Goal: Task Accomplishment & Management: Manage account settings

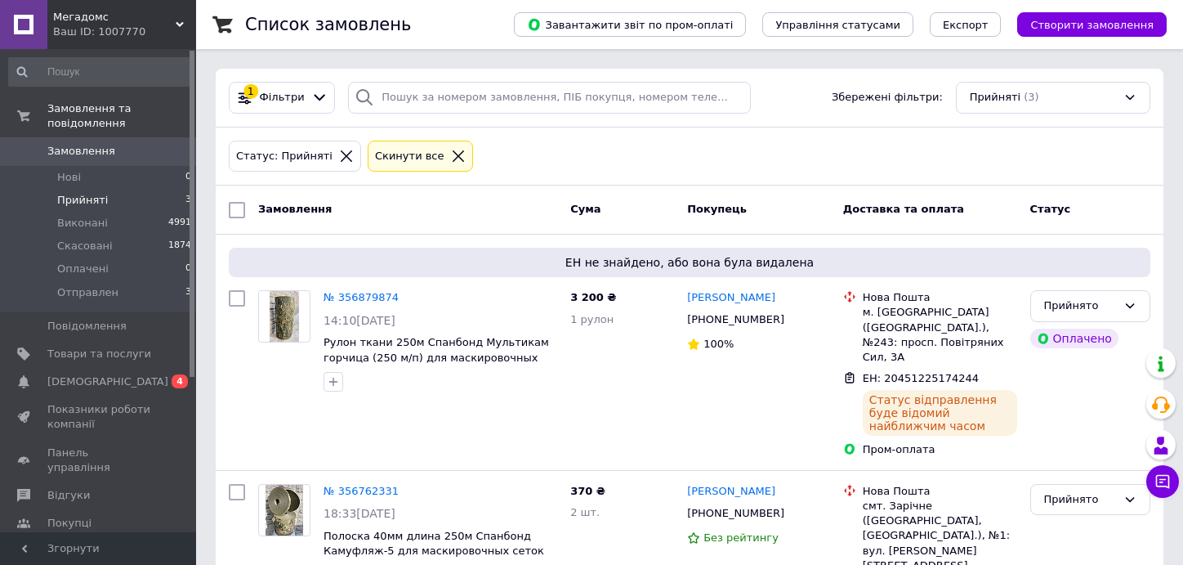
scroll to position [184, 0]
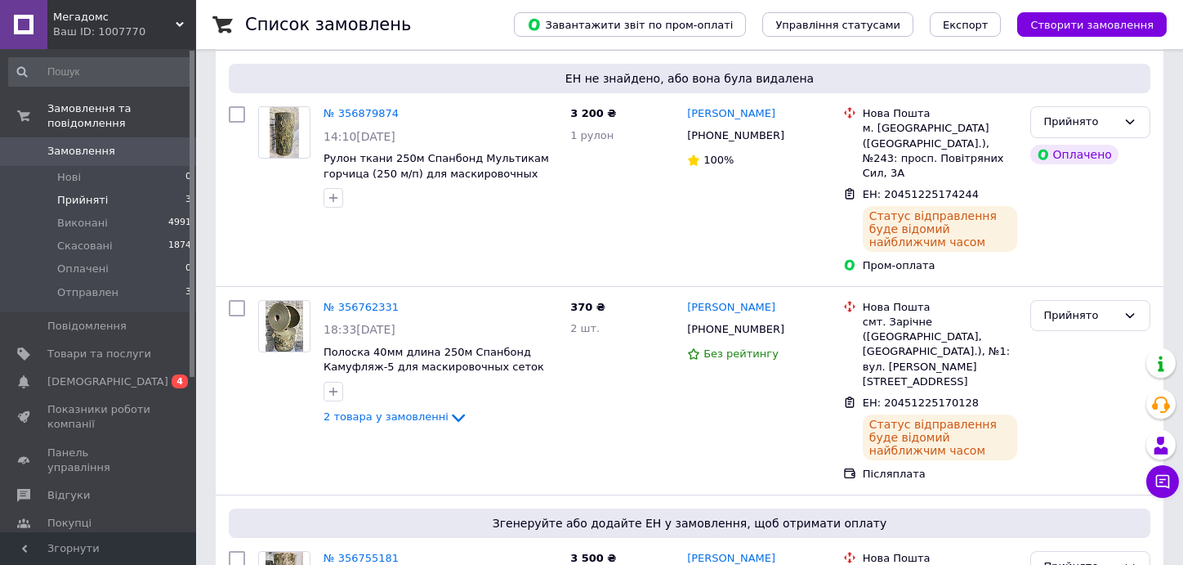
click at [75, 144] on span "Замовлення" at bounding box center [81, 151] width 68 height 15
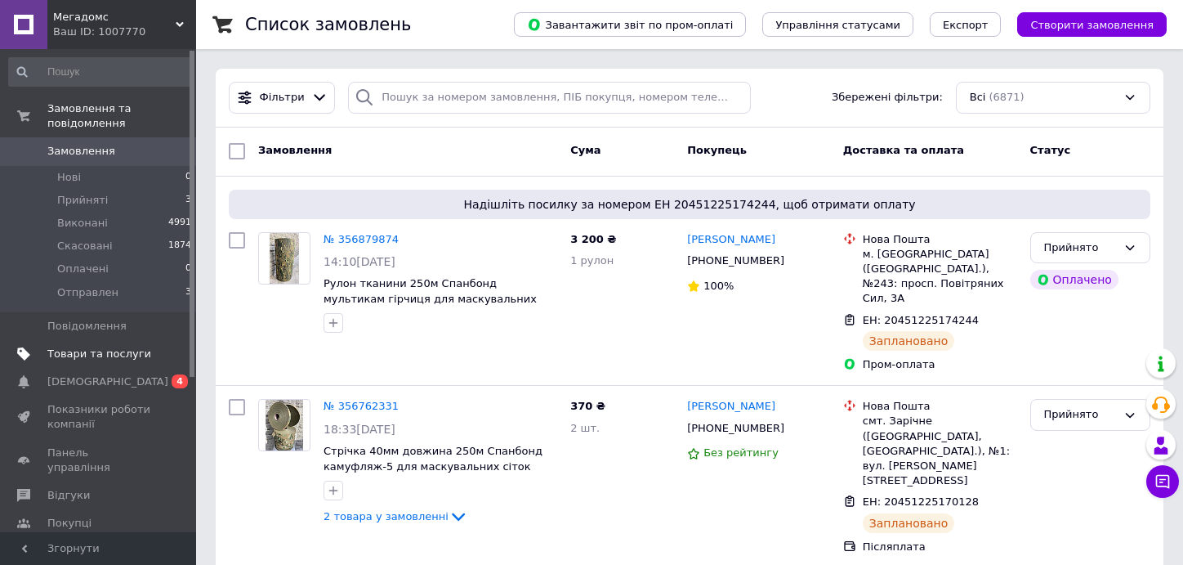
click at [67, 346] on span "Товари та послуги" at bounding box center [99, 353] width 104 height 15
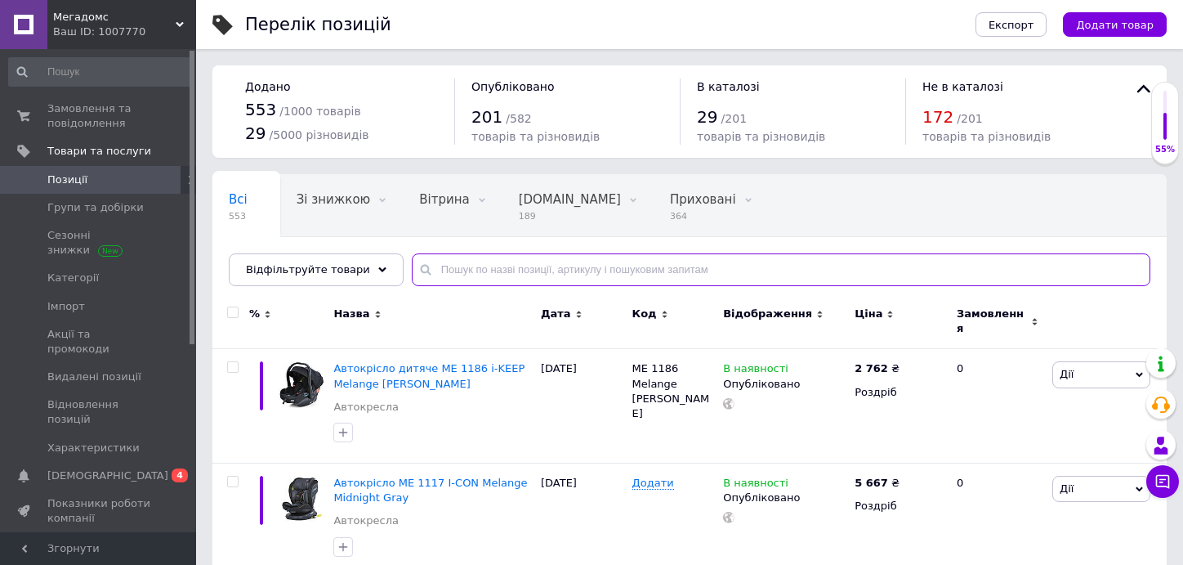
click at [431, 271] on input "text" at bounding box center [781, 269] width 739 height 33
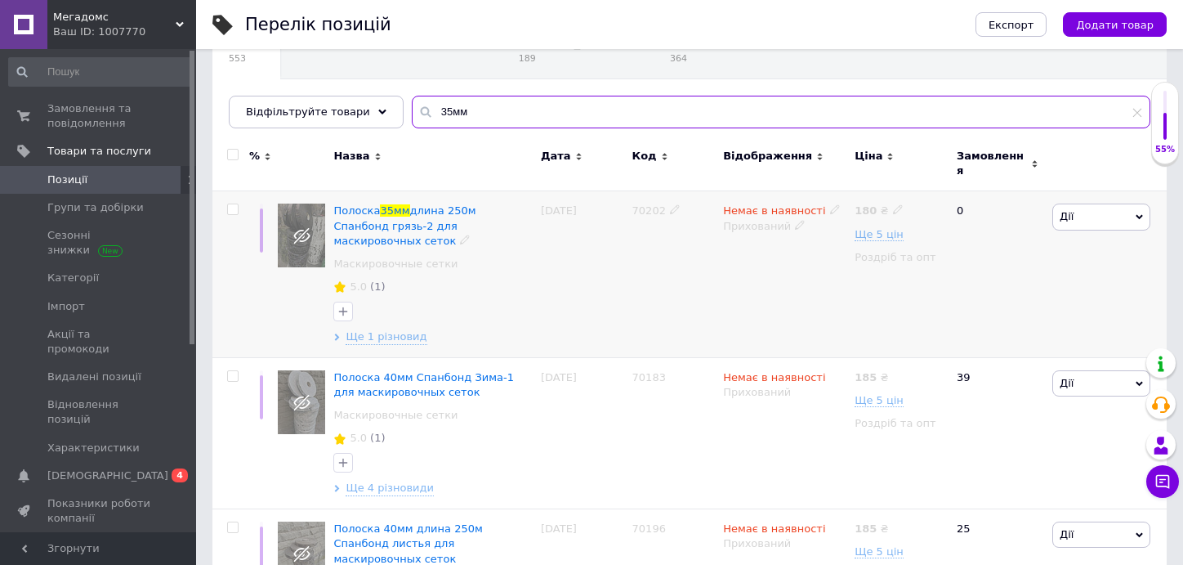
scroll to position [163, 0]
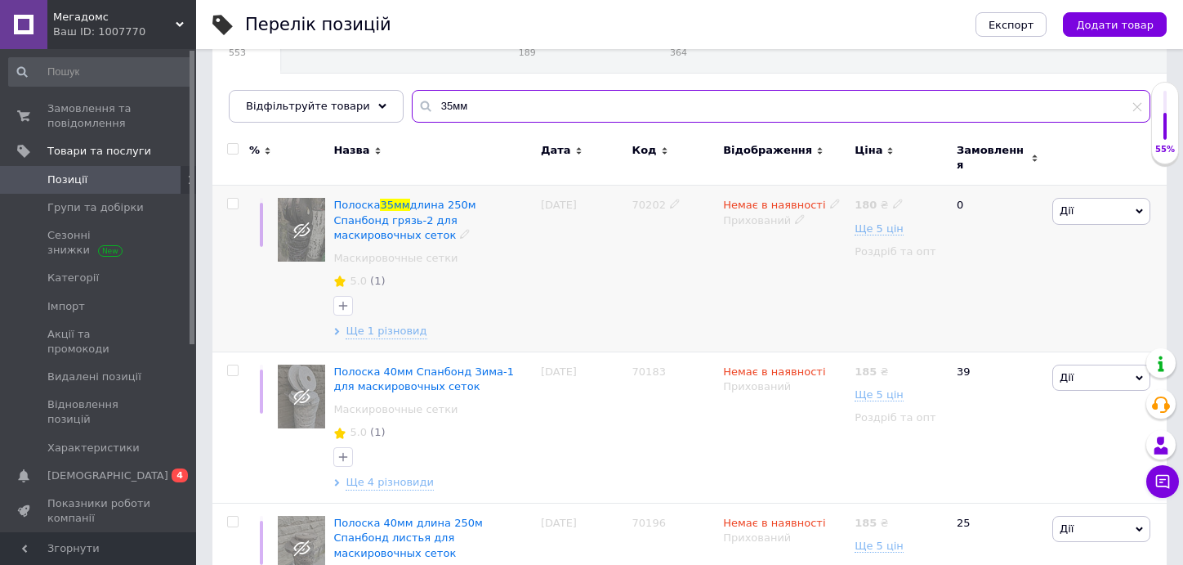
type input "35мм"
click at [830, 199] on icon at bounding box center [835, 204] width 10 height 10
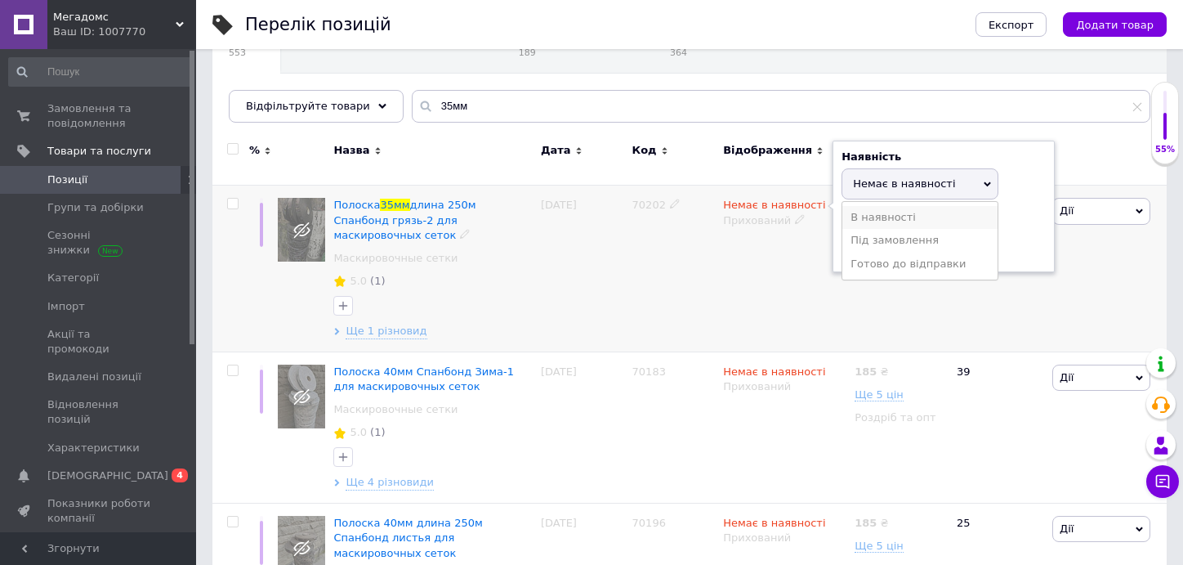
click at [843, 206] on li "В наявності" at bounding box center [919, 217] width 155 height 23
click at [785, 213] on div "Прихований" at bounding box center [784, 220] width 123 height 15
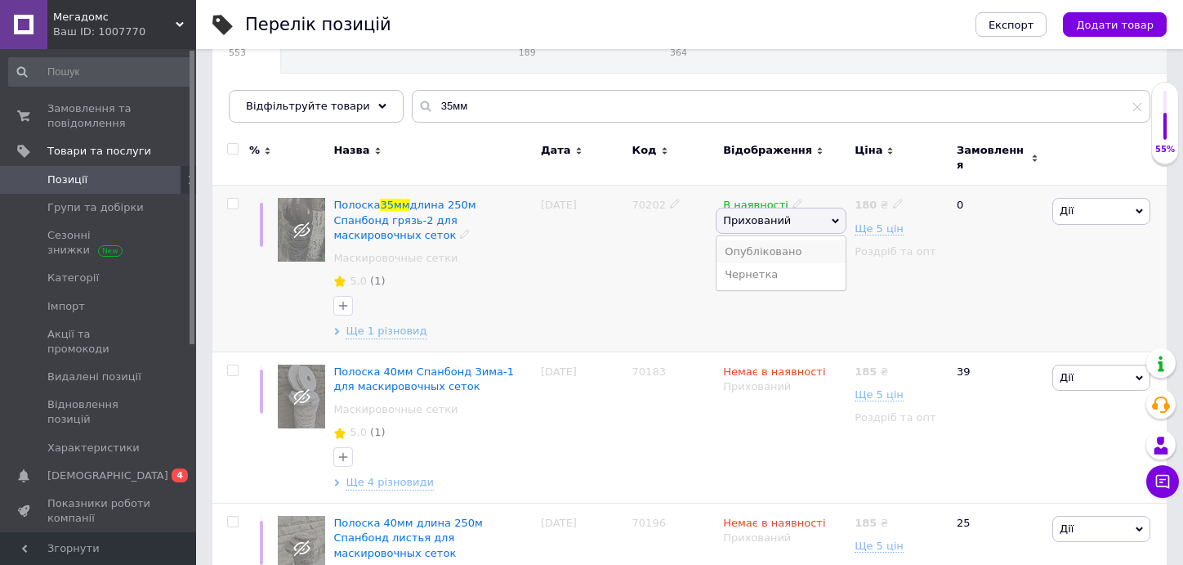
click at [788, 240] on li "Опубліковано" at bounding box center [781, 251] width 129 height 23
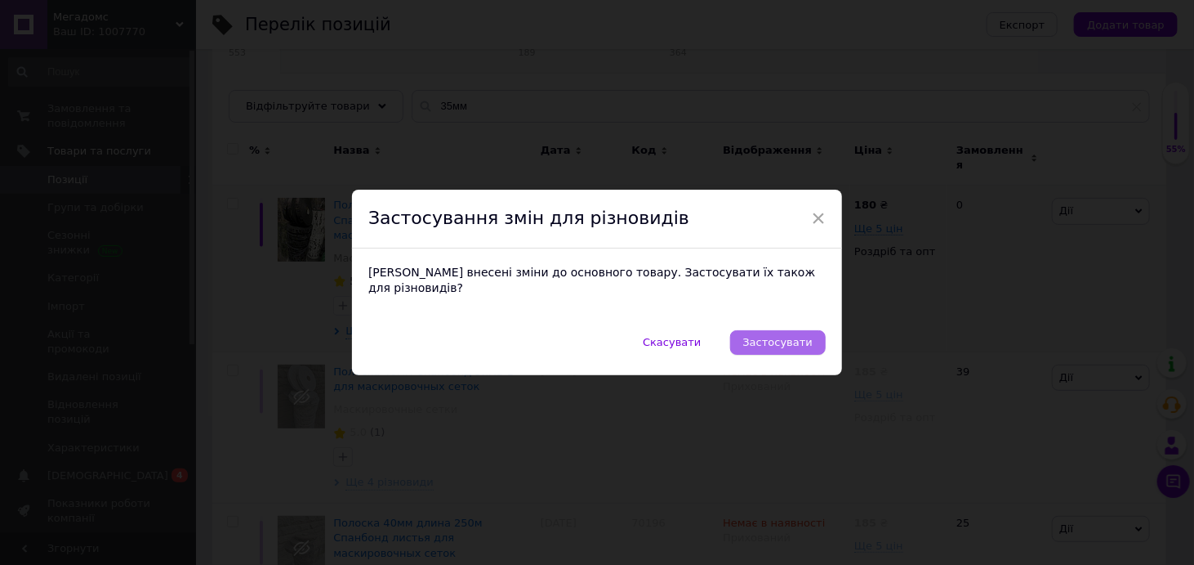
click at [775, 337] on span "Застосувати" at bounding box center [777, 342] width 69 height 12
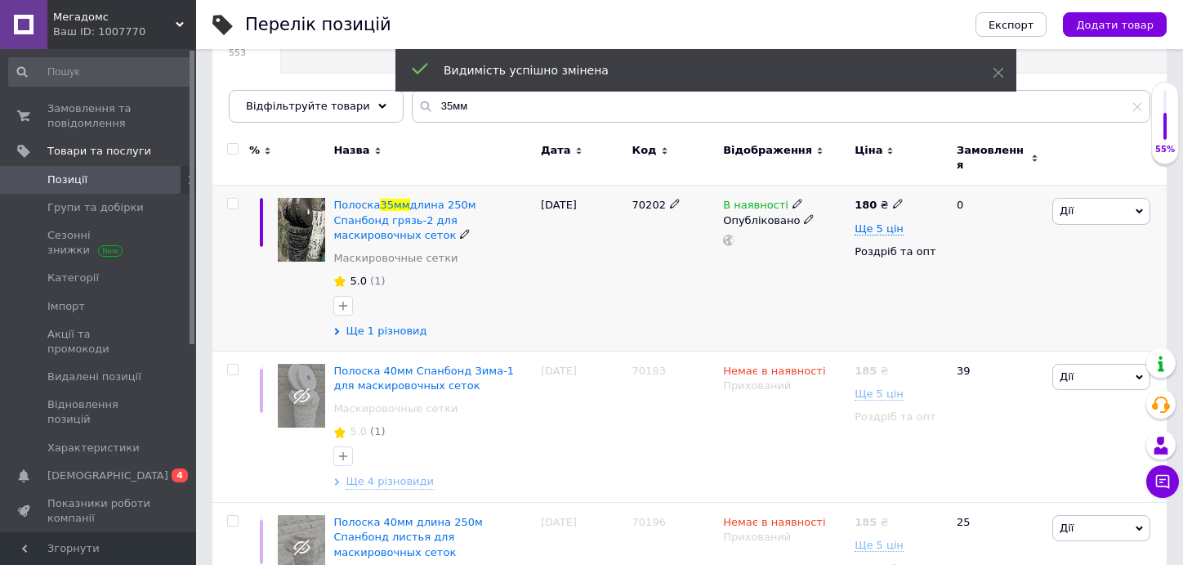
click at [365, 324] on span "Ще 1 різновид" at bounding box center [386, 331] width 81 height 15
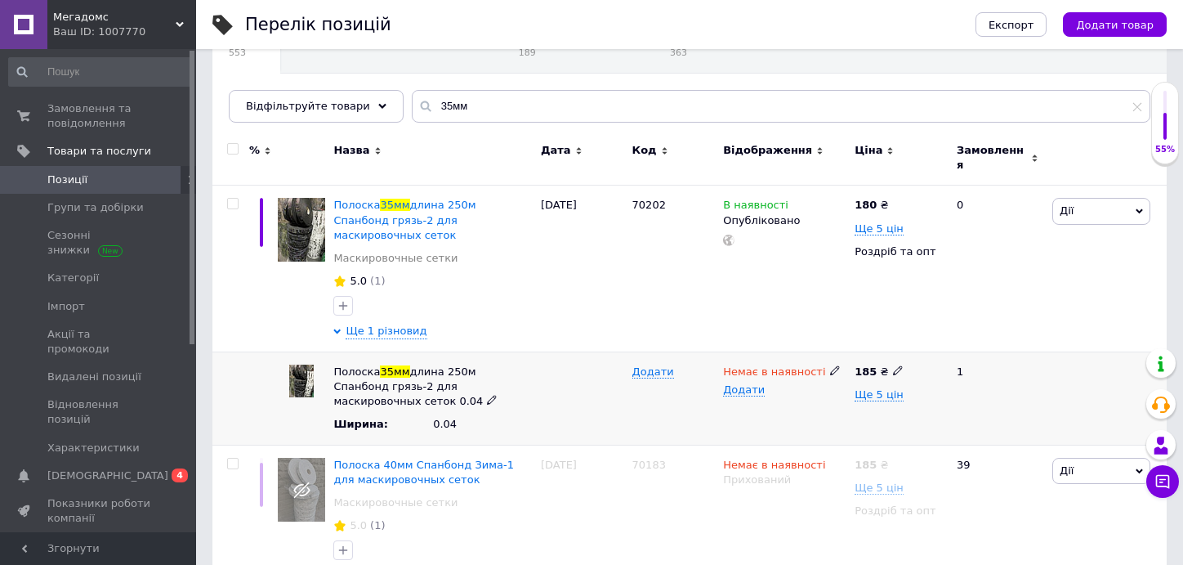
click at [830, 366] on use at bounding box center [834, 370] width 9 height 9
click at [819, 406] on li "В наявності" at bounding box center [781, 417] width 129 height 23
click at [672, 307] on div "70202" at bounding box center [674, 268] width 92 height 167
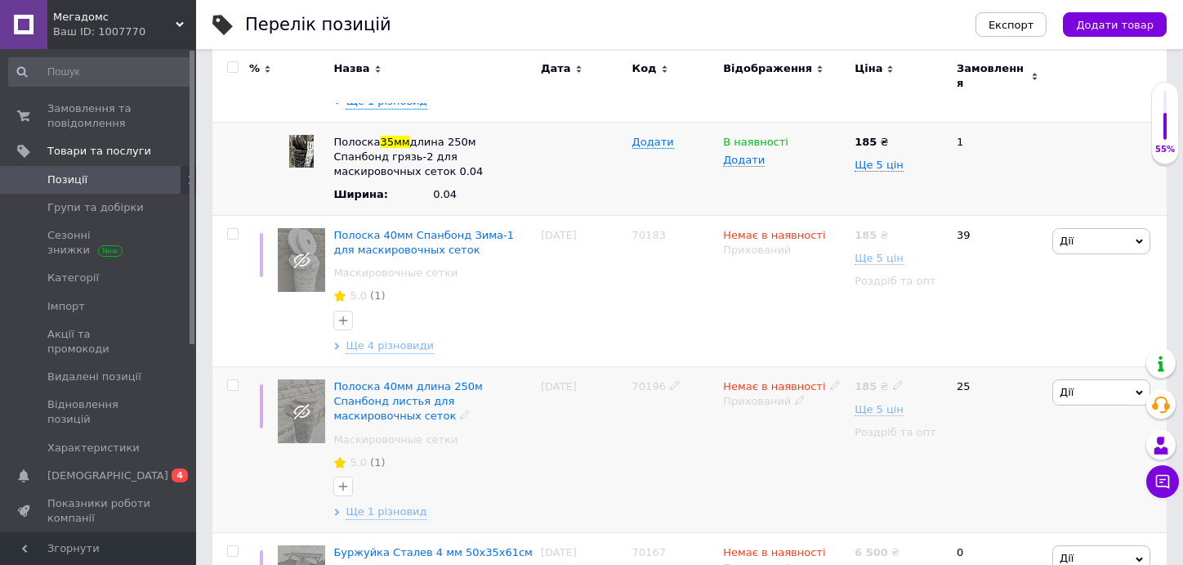
scroll to position [408, 0]
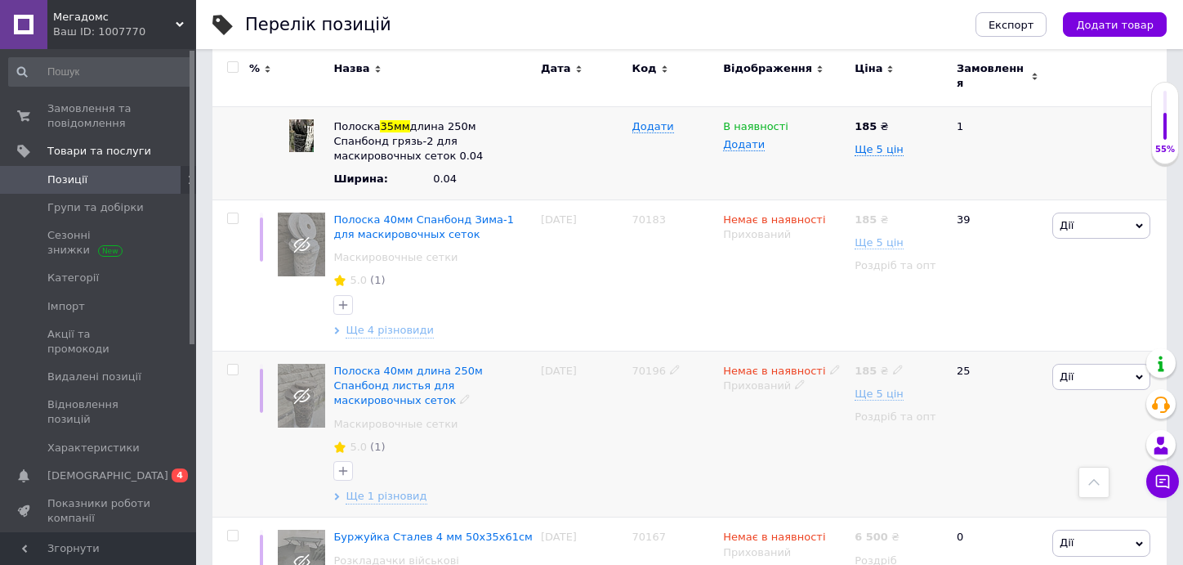
click at [830, 364] on icon at bounding box center [835, 369] width 10 height 10
click at [853, 372] on li "В наявності" at bounding box center [919, 383] width 155 height 23
click at [755, 377] on div "Немає в наявності Наявність В наявності Немає в наявності Під замовлення Готово…" at bounding box center [785, 433] width 132 height 167
click at [795, 379] on icon at bounding box center [800, 384] width 10 height 10
click at [783, 405] on li "Опубліковано" at bounding box center [781, 416] width 129 height 23
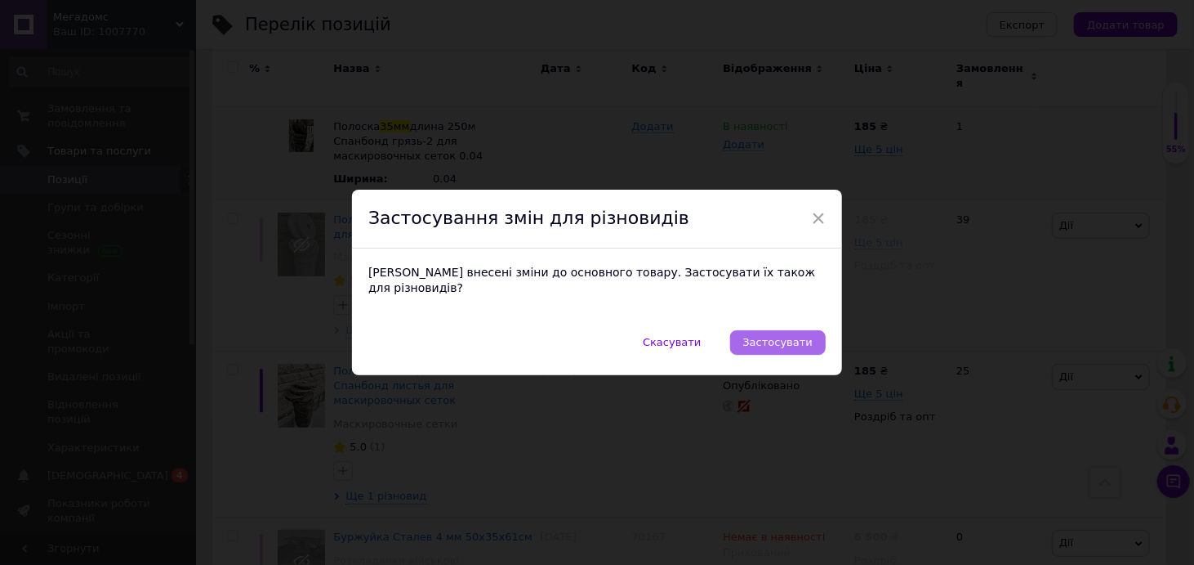
click at [768, 336] on span "Застосувати" at bounding box center [777, 342] width 69 height 12
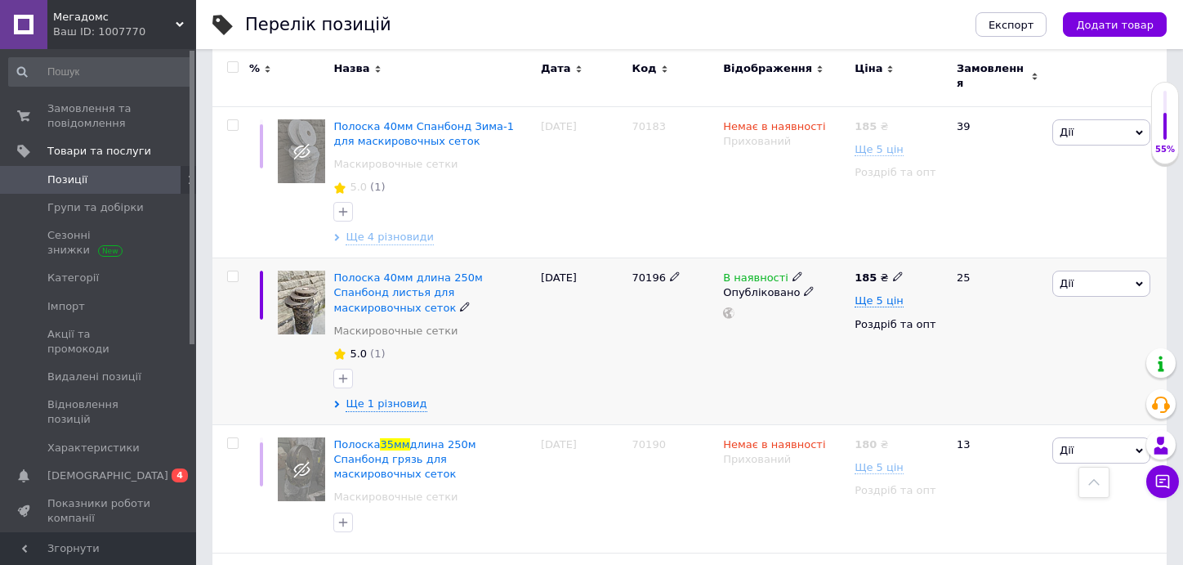
click at [333, 361] on div "Полоска 40мм длина 250м Спанбонд листья для маскировочных сеток Маскировочные с…" at bounding box center [433, 341] width 208 height 167
click at [338, 400] on icon at bounding box center [336, 403] width 7 height 7
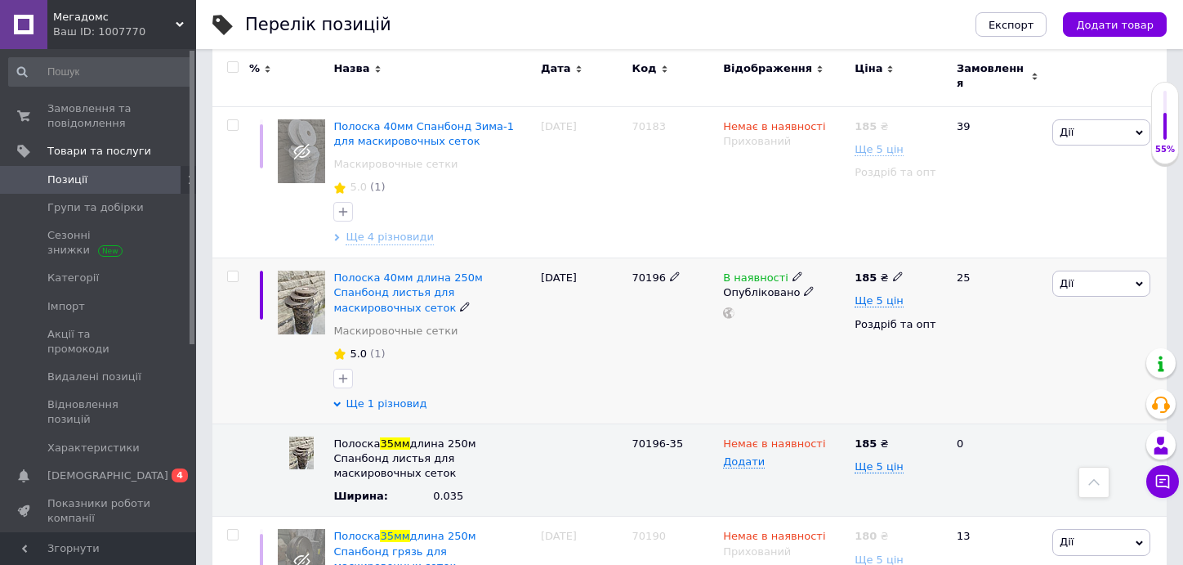
click at [340, 401] on use at bounding box center [337, 403] width 7 height 5
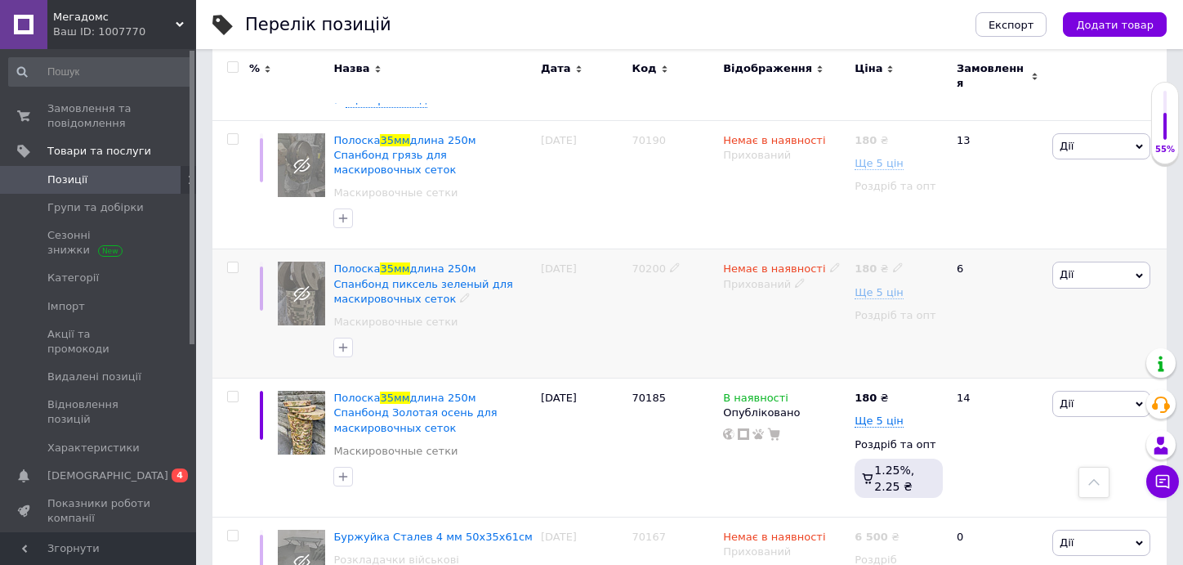
scroll to position [735, 0]
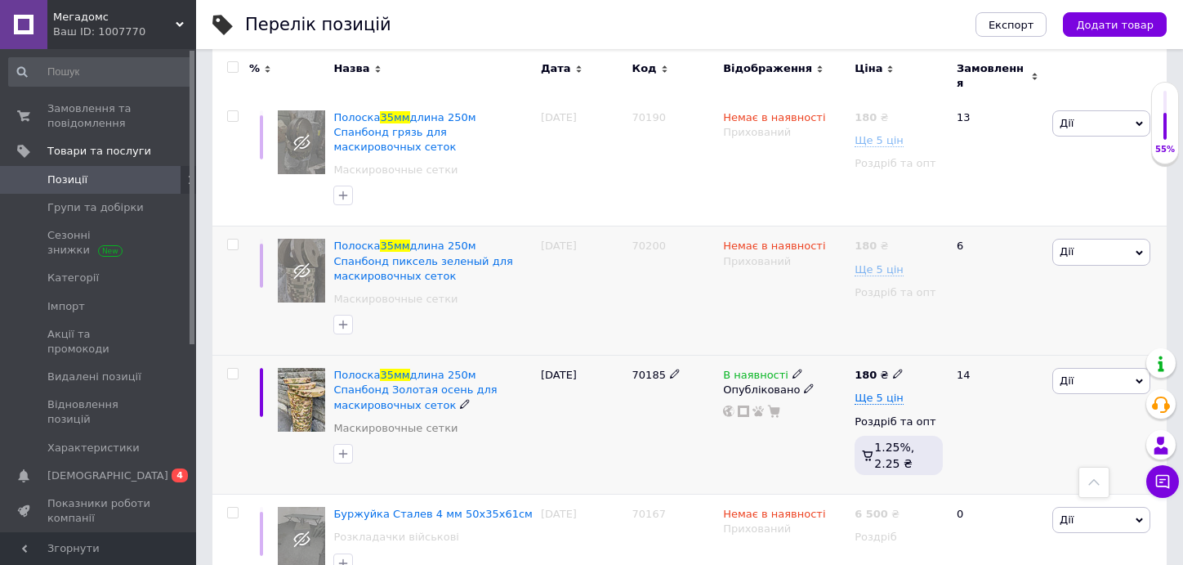
click at [792, 368] on icon at bounding box center [797, 373] width 10 height 10
click at [968, 382] on div "Залишки шт." at bounding box center [910, 407] width 204 height 51
click at [892, 377] on div "Наявність В наявності Немає в наявності Під замовлення Готово до відправки Зали…" at bounding box center [910, 376] width 222 height 132
click at [886, 400] on input at bounding box center [870, 416] width 124 height 33
type input "10"
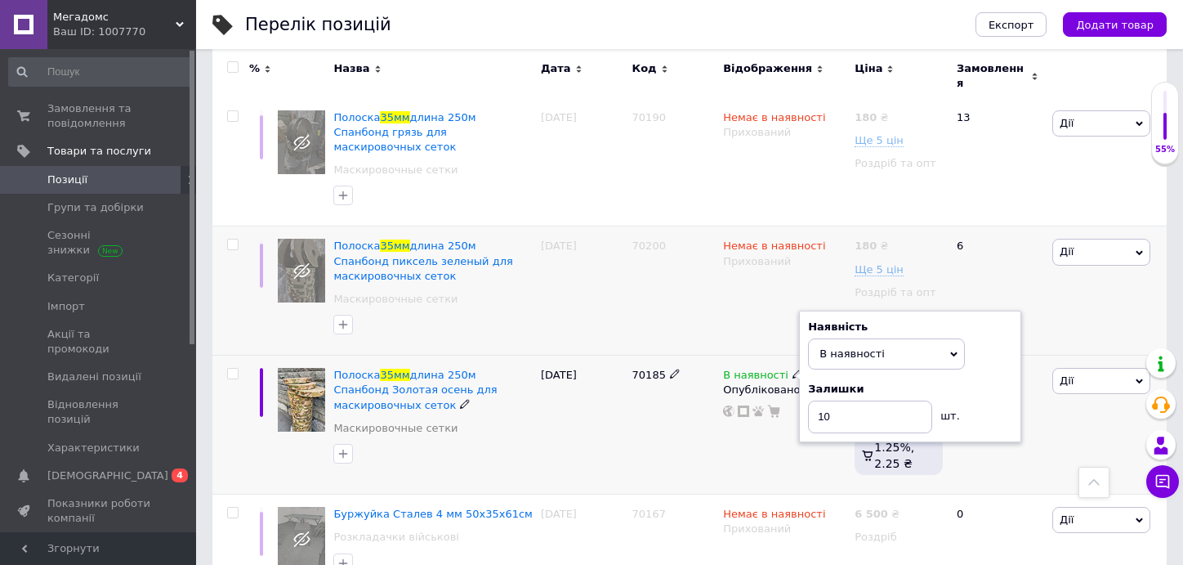
click at [628, 360] on div "70185" at bounding box center [674, 424] width 92 height 139
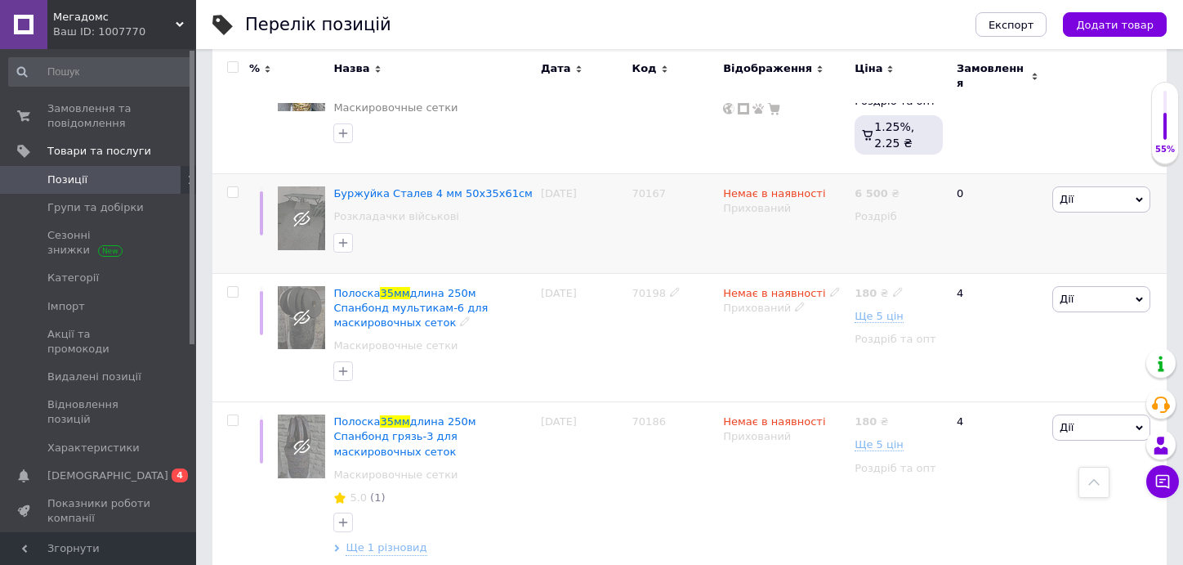
scroll to position [1062, 0]
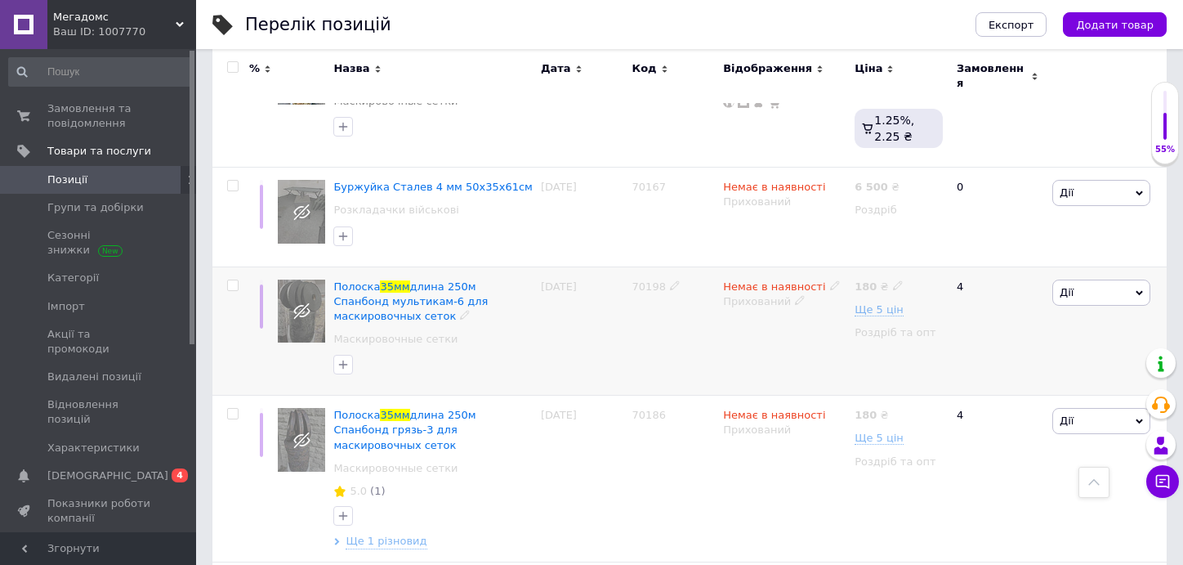
click at [830, 280] on icon at bounding box center [835, 285] width 10 height 10
click at [858, 287] on li "В наявності" at bounding box center [919, 298] width 155 height 23
click at [862, 312] on input at bounding box center [904, 328] width 124 height 33
type input "19"
click at [789, 292] on div "Немає в наявності Наявність В наявності Немає в наявності Під замовлення Готово…" at bounding box center [785, 330] width 132 height 129
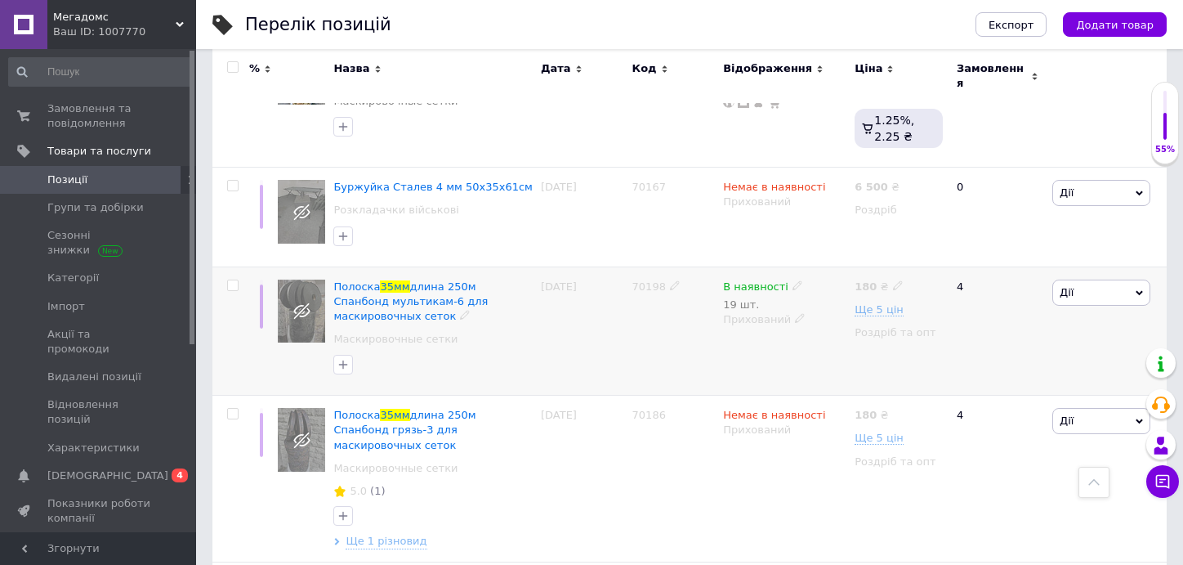
click at [795, 314] on use at bounding box center [799, 318] width 9 height 9
click at [784, 339] on li "Опубліковано" at bounding box center [781, 350] width 129 height 23
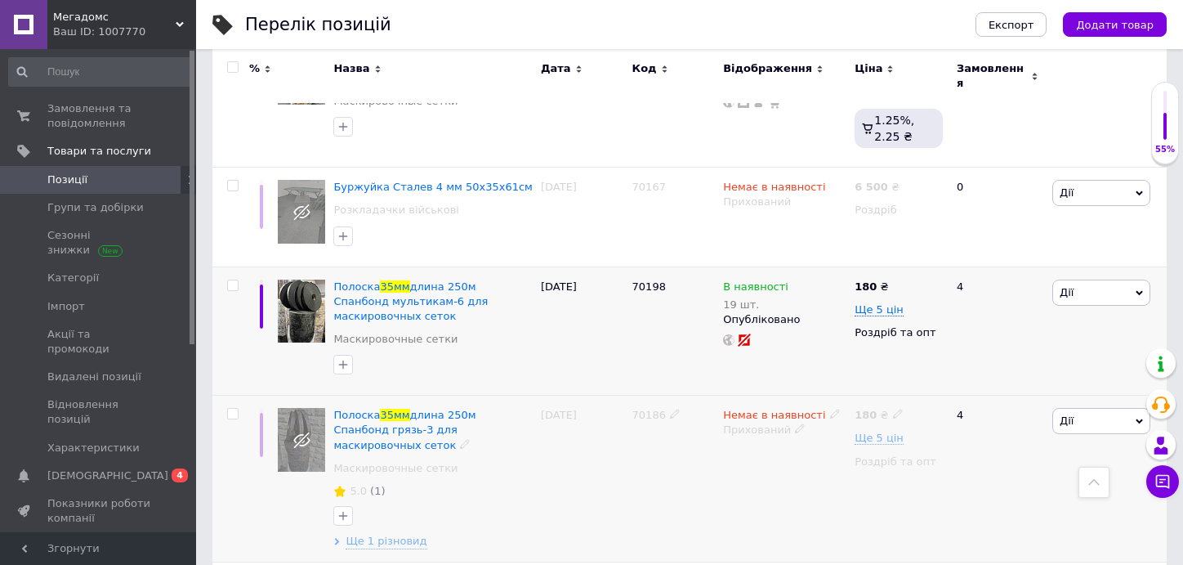
click at [830, 408] on icon at bounding box center [835, 413] width 10 height 10
click at [850, 416] on li "В наявності" at bounding box center [919, 427] width 155 height 23
click at [775, 395] on div "Немає в наявності Наявність В наявності Немає в наявності Під замовлення Готово…" at bounding box center [785, 478] width 132 height 167
click at [795, 423] on icon at bounding box center [800, 428] width 10 height 10
click at [804, 450] on li "Опубліковано" at bounding box center [781, 461] width 129 height 23
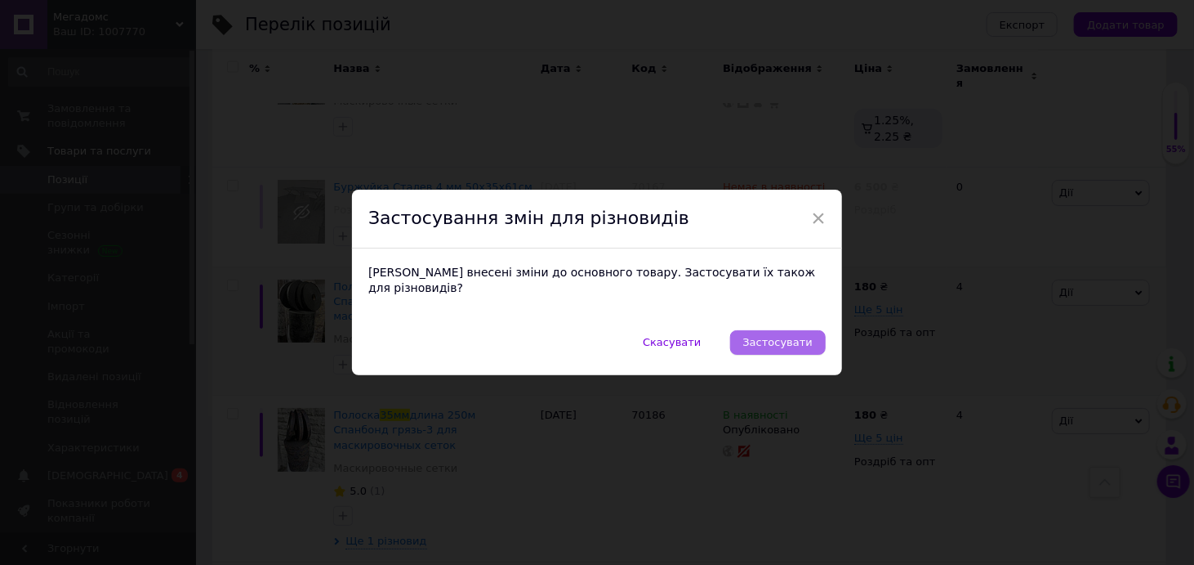
click at [765, 336] on span "Застосувати" at bounding box center [777, 342] width 69 height 12
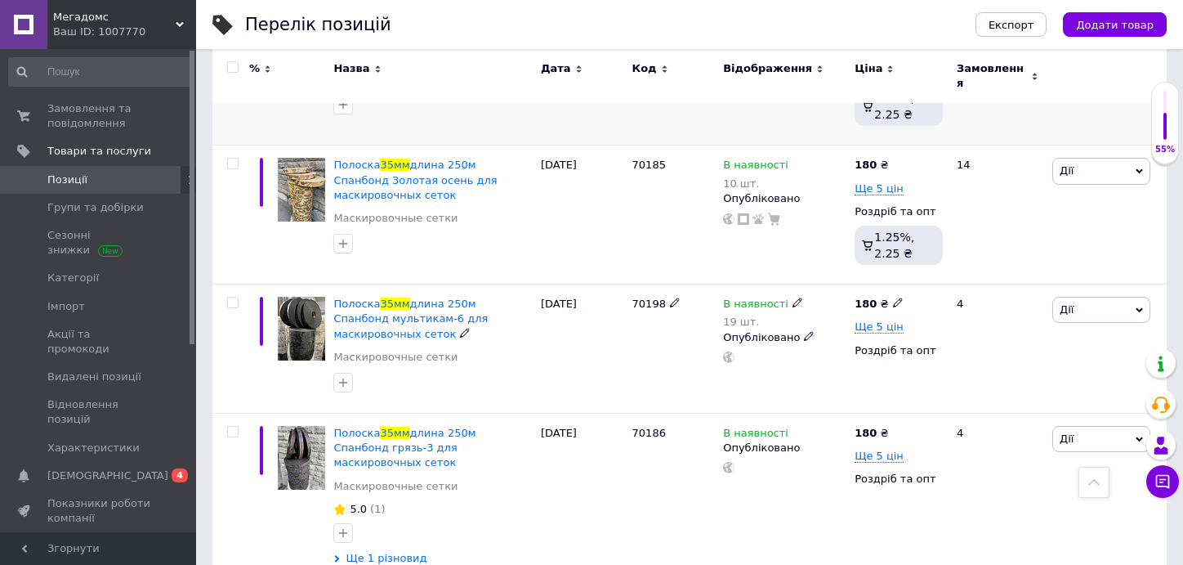
scroll to position [1634, 0]
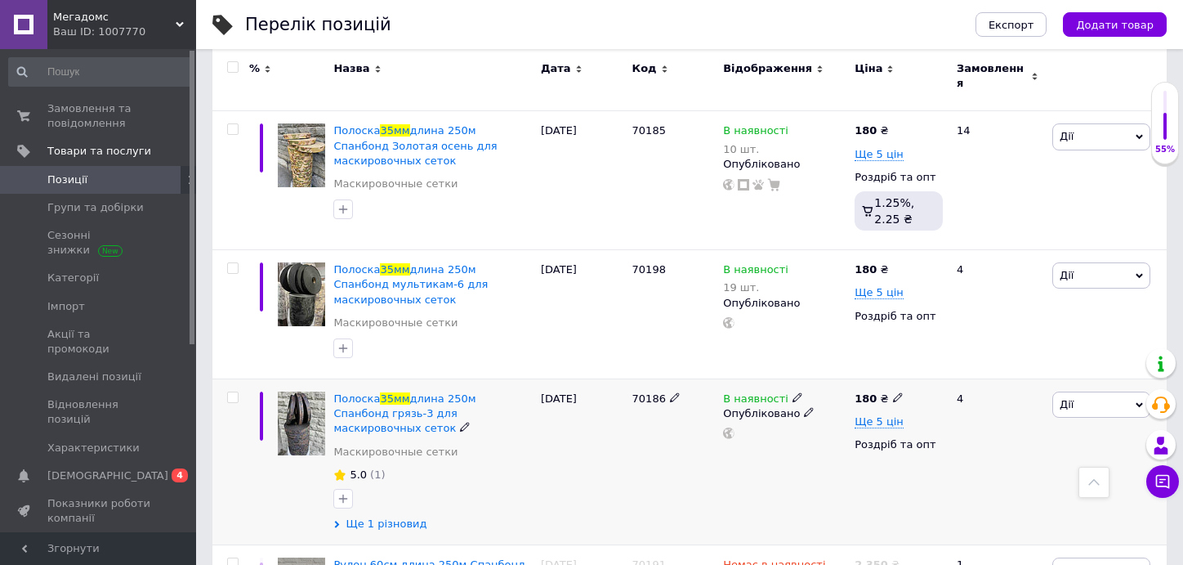
click at [379, 516] on span "Ще 1 різновид" at bounding box center [386, 523] width 81 height 15
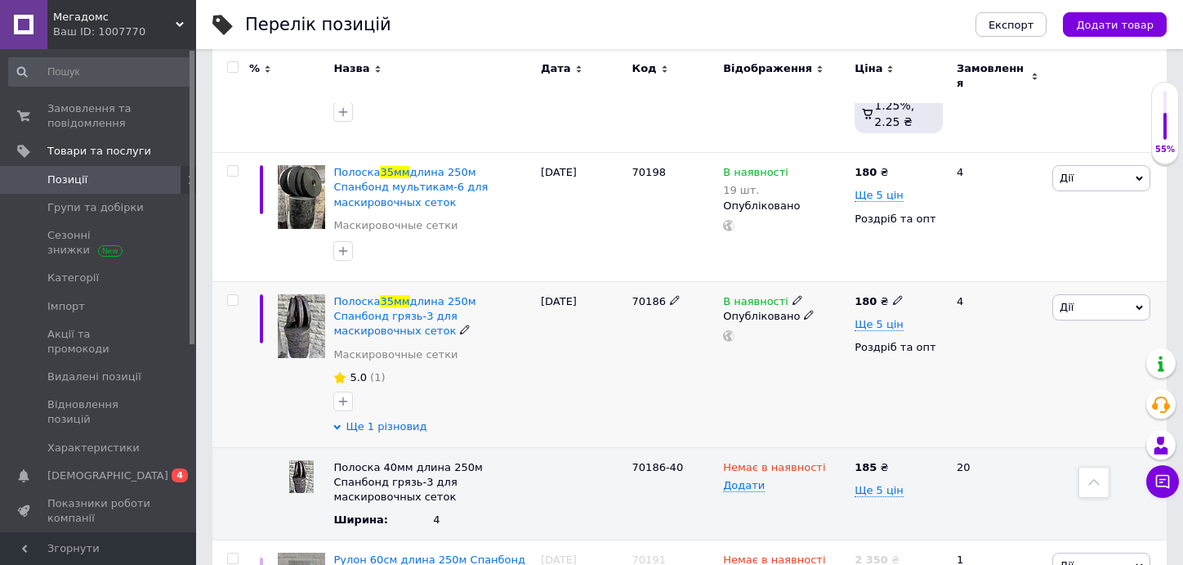
scroll to position [1732, 0]
click at [830, 461] on use at bounding box center [834, 465] width 9 height 9
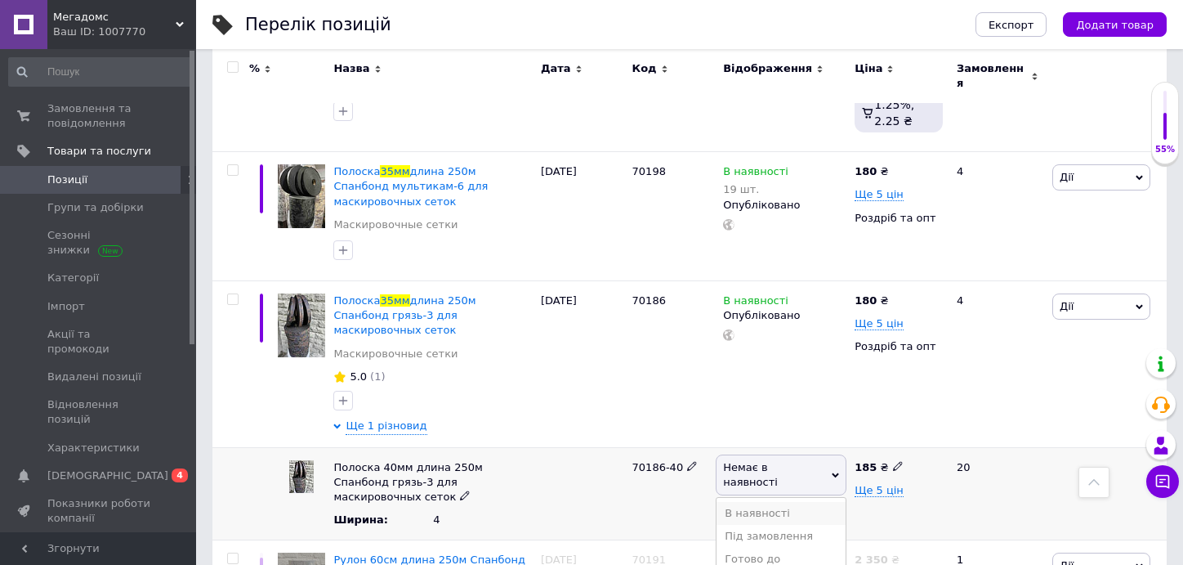
click at [830, 502] on li "В наявності" at bounding box center [781, 513] width 129 height 23
click at [758, 328] on div "В наявності Опубліковано" at bounding box center [785, 364] width 132 height 167
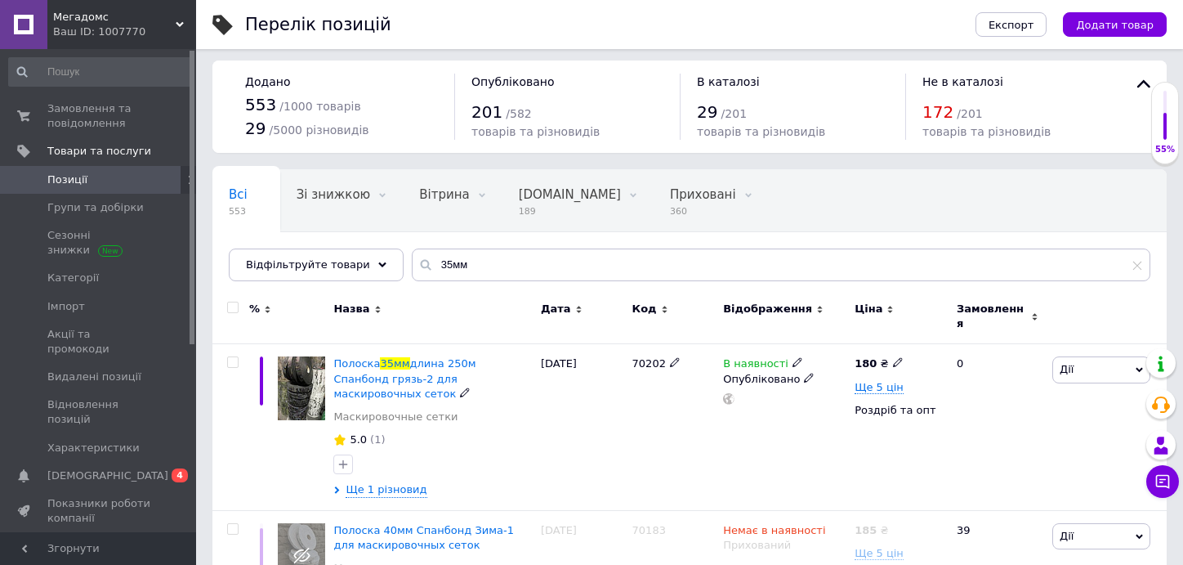
scroll to position [0, 0]
